Goal: Navigation & Orientation: Go to known website

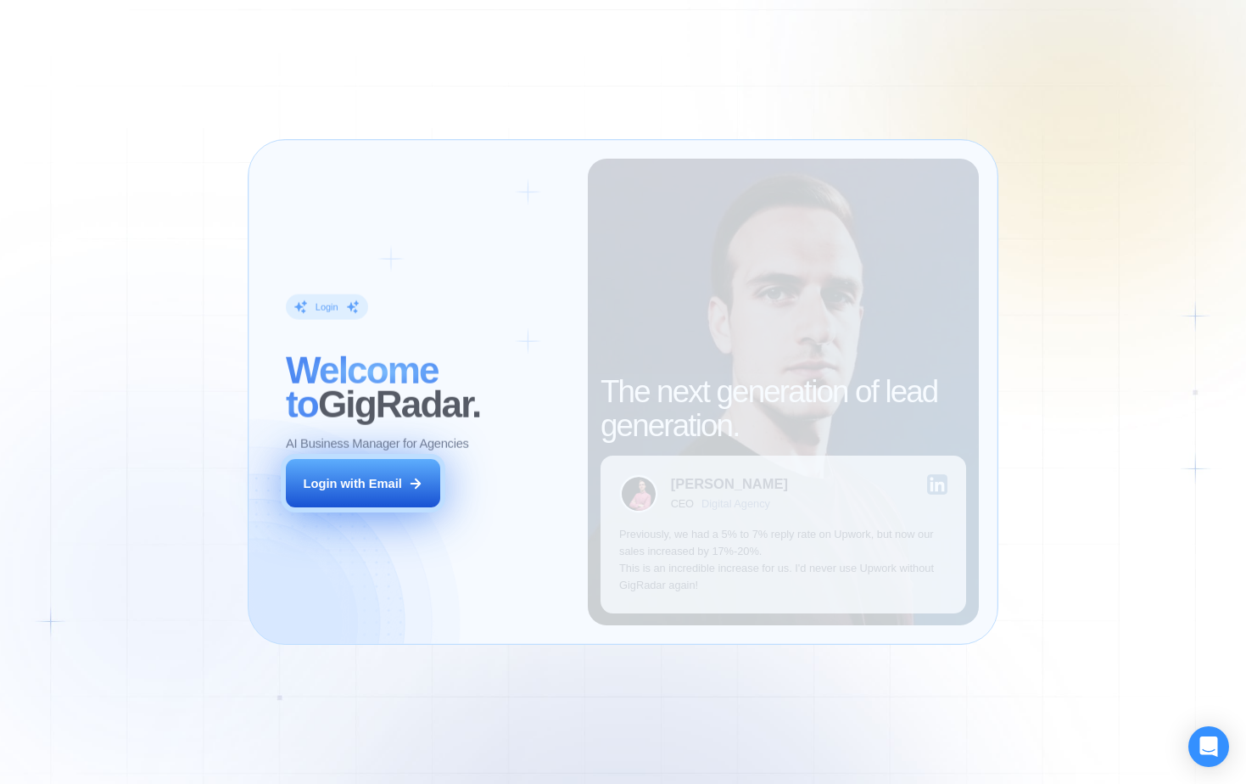
click at [378, 494] on button "Login with Email" at bounding box center [363, 483] width 154 height 48
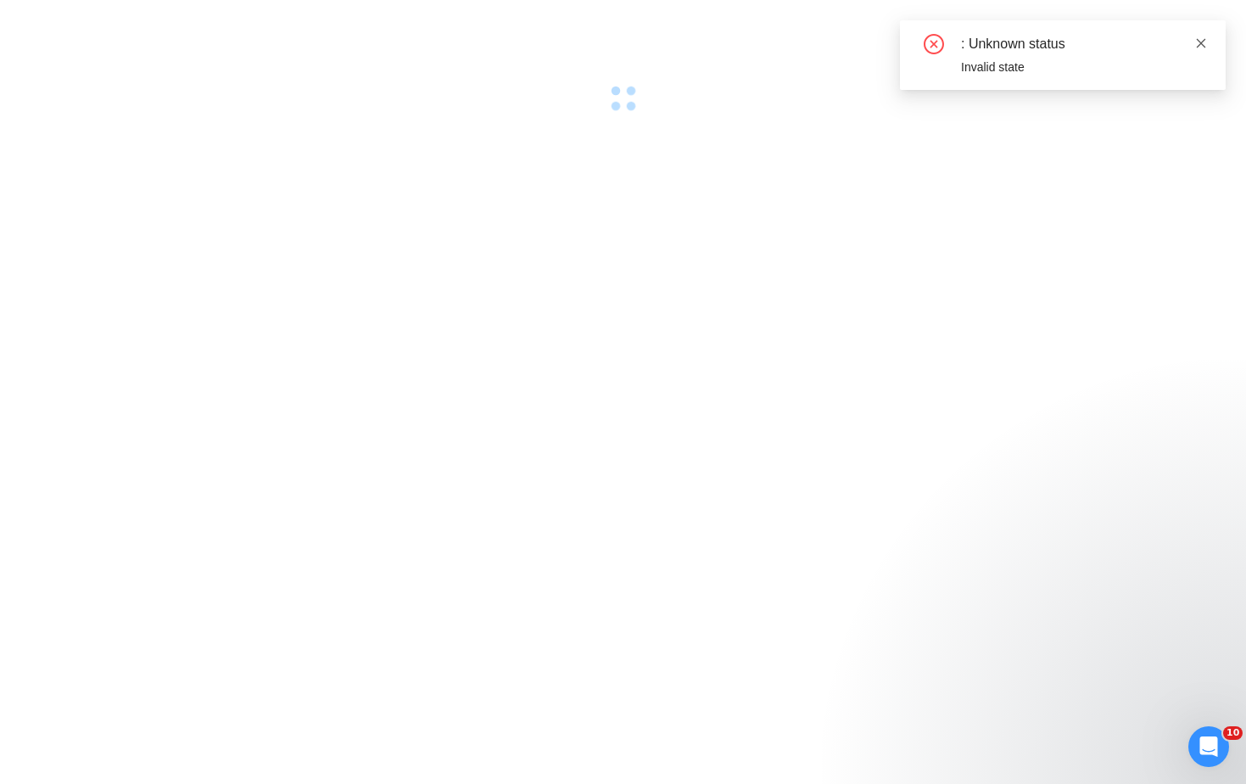
click at [1201, 42] on icon "close" at bounding box center [1201, 42] width 9 height 9
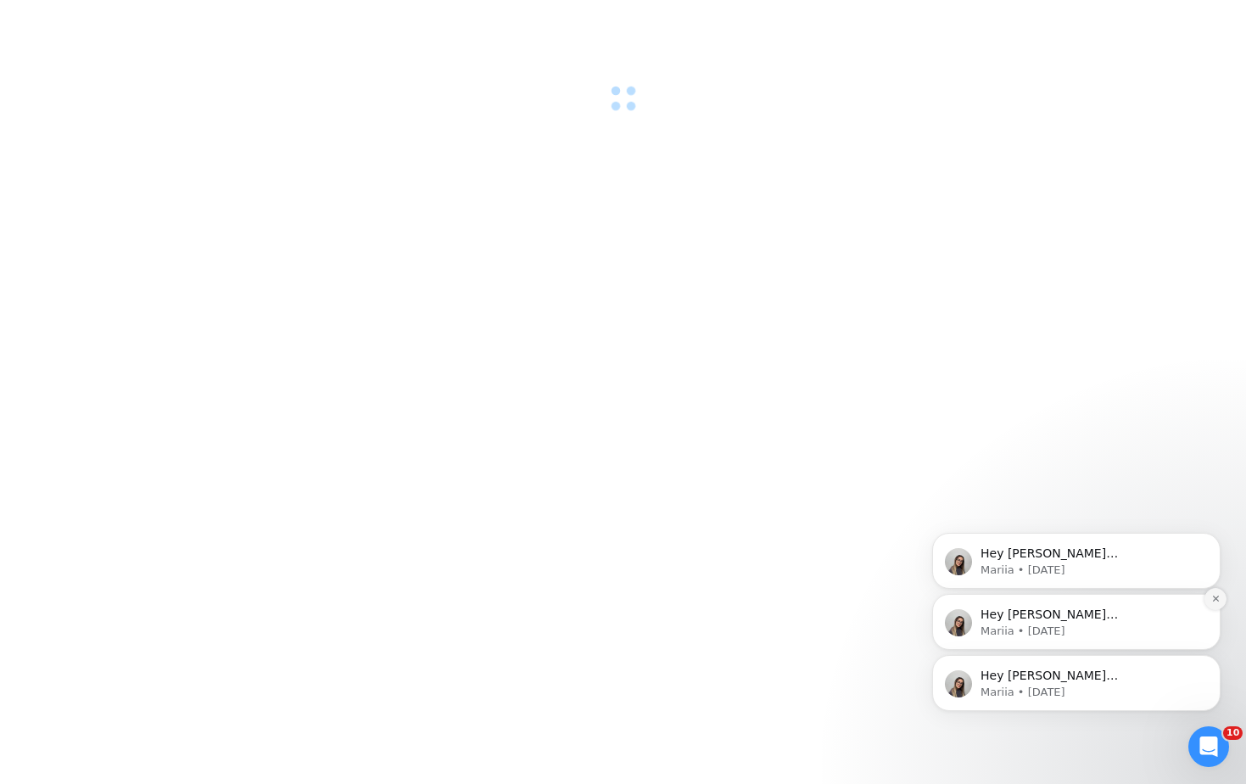
click at [1214, 600] on icon "Dismiss notification" at bounding box center [1215, 598] width 9 height 9
click at [1215, 603] on icon "Dismiss notification" at bounding box center [1215, 598] width 9 height 9
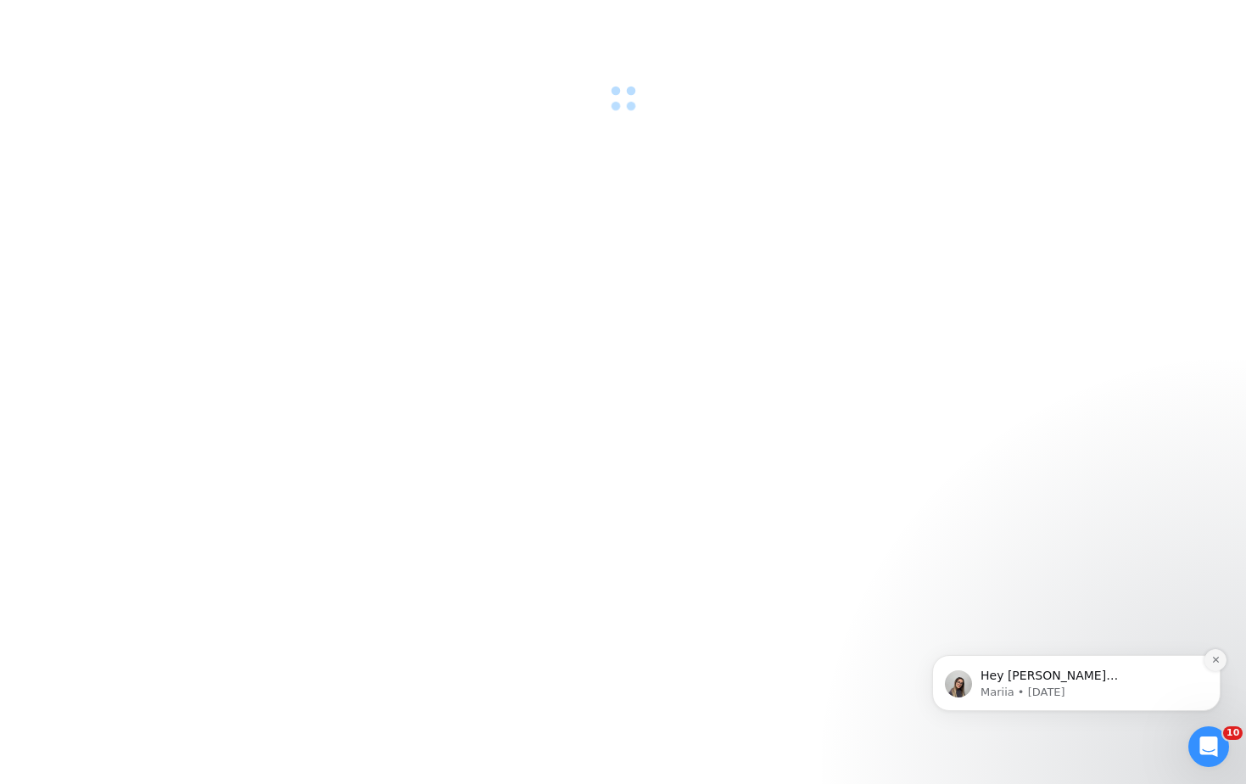
click at [1219, 660] on icon "Dismiss notification" at bounding box center [1215, 659] width 9 height 9
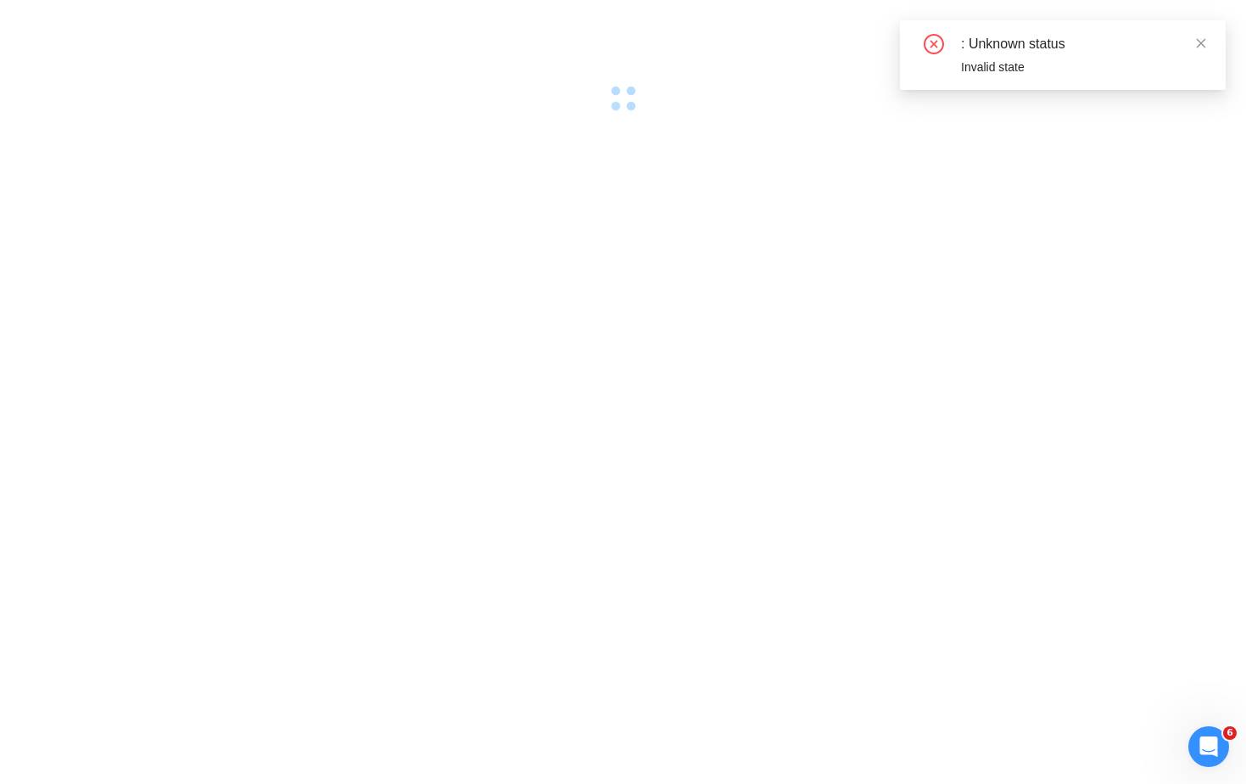
click at [1207, 43] on div ": Unknown status Invalid state" at bounding box center [1063, 55] width 326 height 70
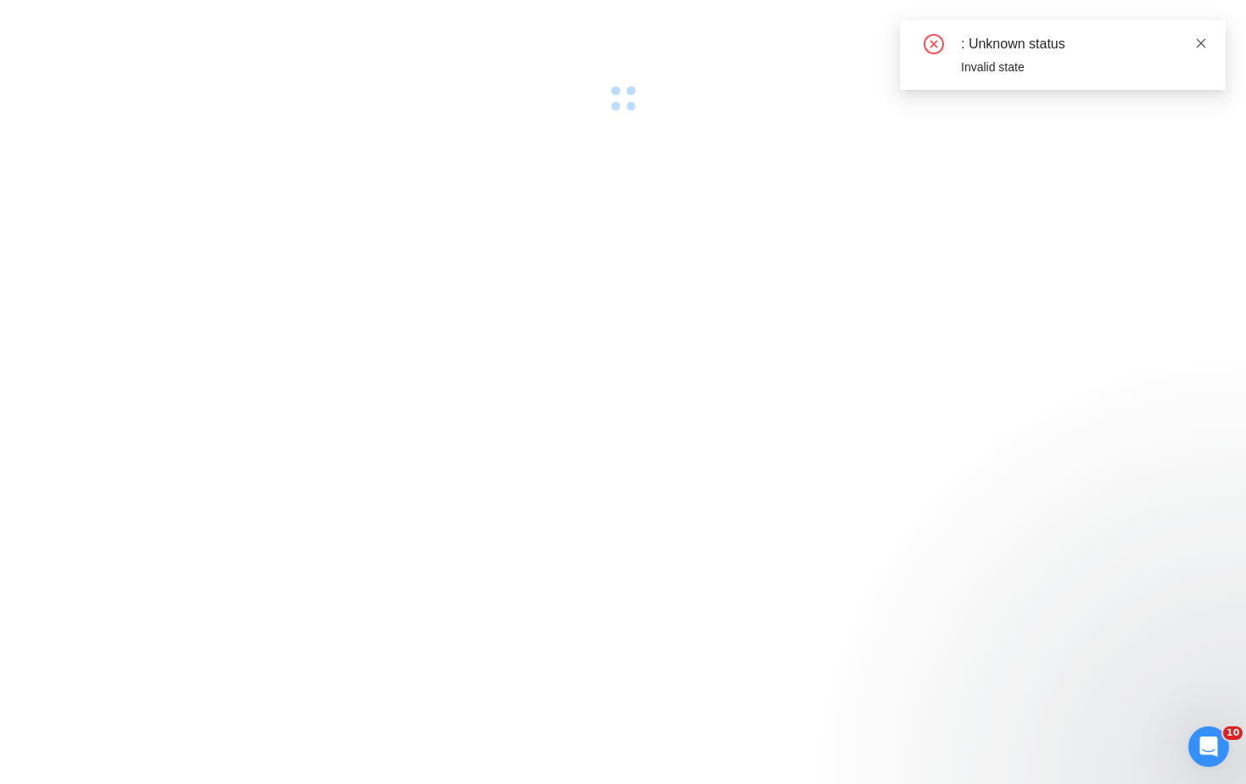
click at [1200, 41] on icon "close" at bounding box center [1201, 43] width 12 height 12
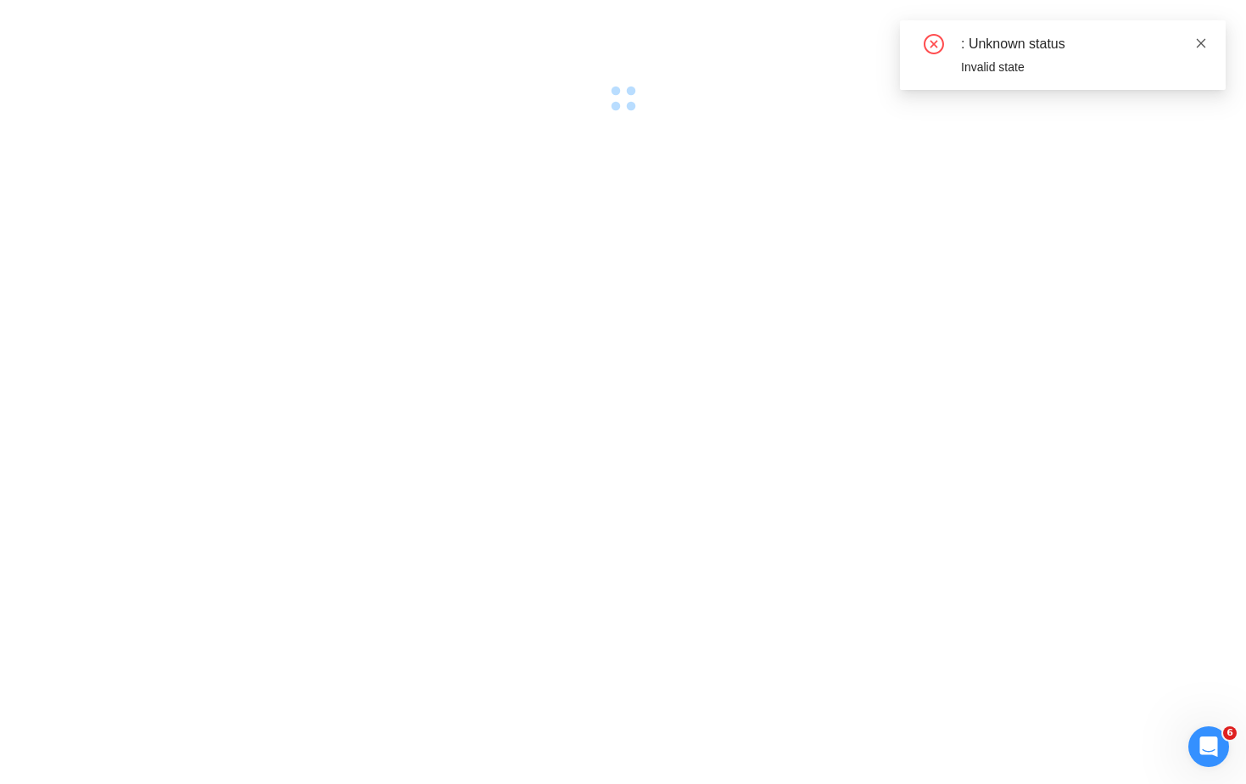
click at [1199, 46] on icon "close" at bounding box center [1201, 43] width 12 height 12
